Goal: Feedback & Contribution: Submit feedback/report problem

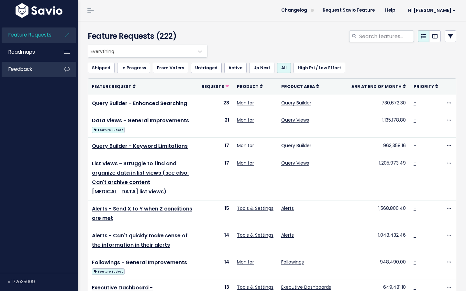
click at [8, 71] on span "Feedback" at bounding box center [20, 69] width 24 height 7
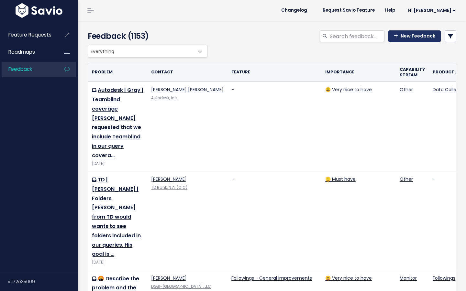
click at [407, 34] on link "New Feedback" at bounding box center [415, 36] width 52 height 12
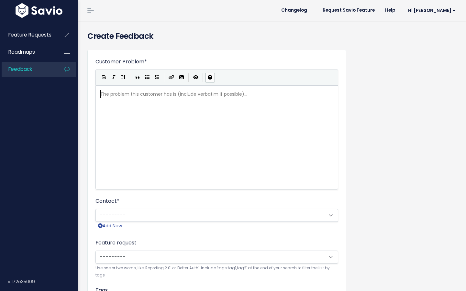
scroll to position [1, 0]
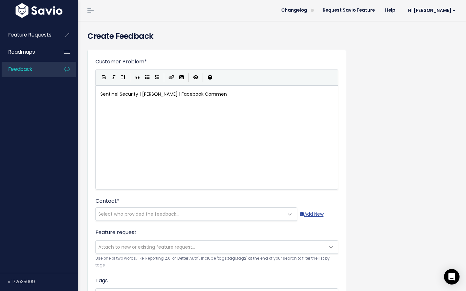
type textarea "Sentinel Security | [PERSON_NAME] | Facebook Comments"
type textarea "[PERSON_NAME] would like us to have facebook comments included as a sourced."
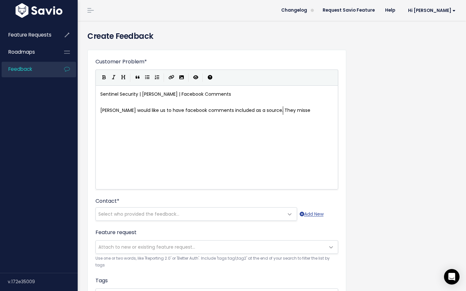
scroll to position [2, 33]
type textarea "e. They missed"
type textarea ""missed"
type textarea "" a post in platform because this was not covered."
type textarea "and needed to be uncovered manually."
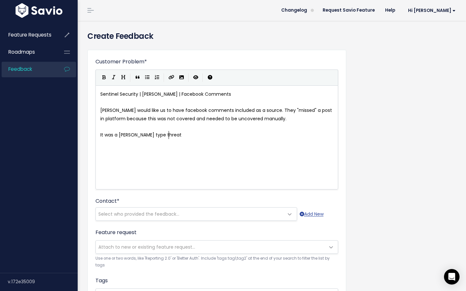
scroll to position [2, 69]
type textarea "It was a mangione type threat directed at a CEO of a"
type textarea "t"
type textarea "the CEO of Devoted Health"
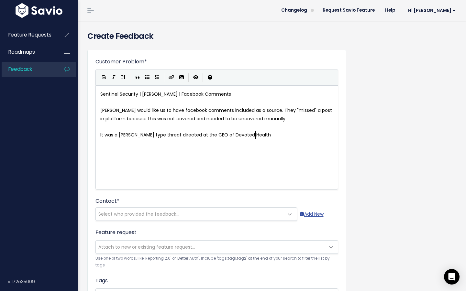
scroll to position [2, 62]
type textarea ". This would be"
type textarea "have been very valuable to"
type textarea "for them to have."
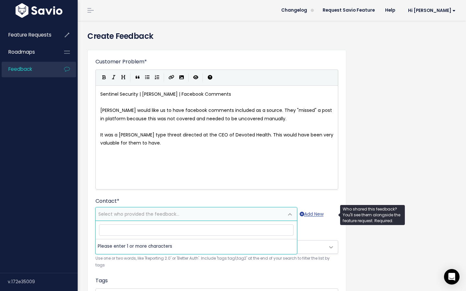
click at [213, 215] on span "Select who provided the feedback..." at bounding box center [190, 214] width 188 height 13
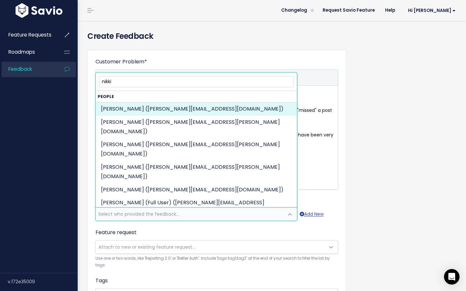
type input "nikki"
select select "85330218"
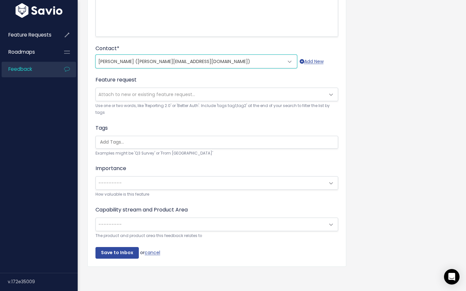
scroll to position [153, 0]
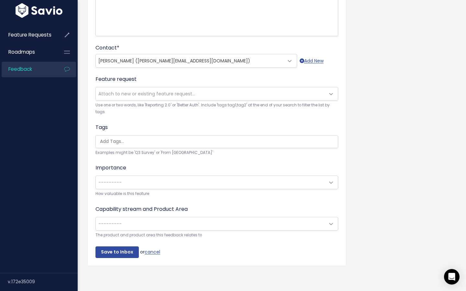
click at [220, 180] on span "---------" at bounding box center [210, 182] width 229 height 13
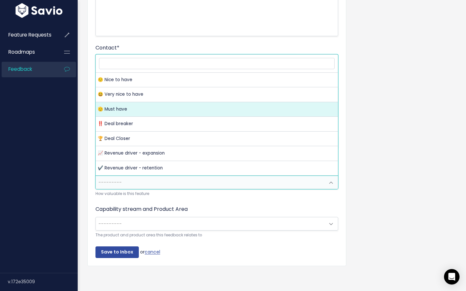
select select "MUST_HAVE"
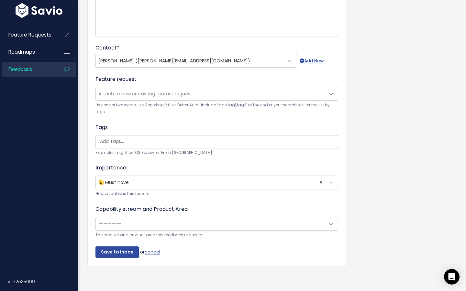
click at [182, 226] on span "---------" at bounding box center [210, 224] width 229 height 13
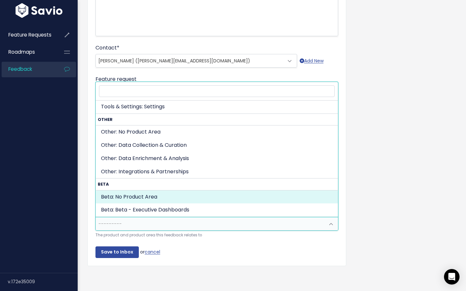
scroll to position [313, 0]
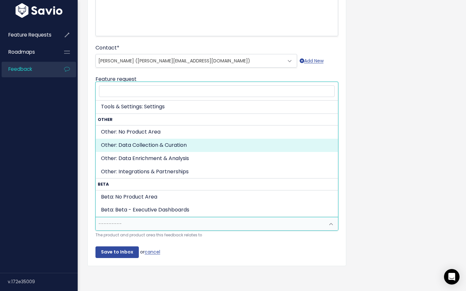
select select "OTHER:DATA_COLLECTION_CURATION"
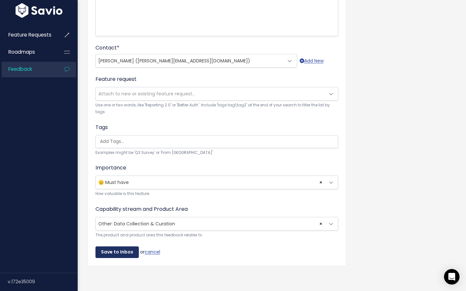
click at [125, 255] on input "Save to Inbox" at bounding box center [117, 253] width 43 height 12
